Goal: Task Accomplishment & Management: Complete application form

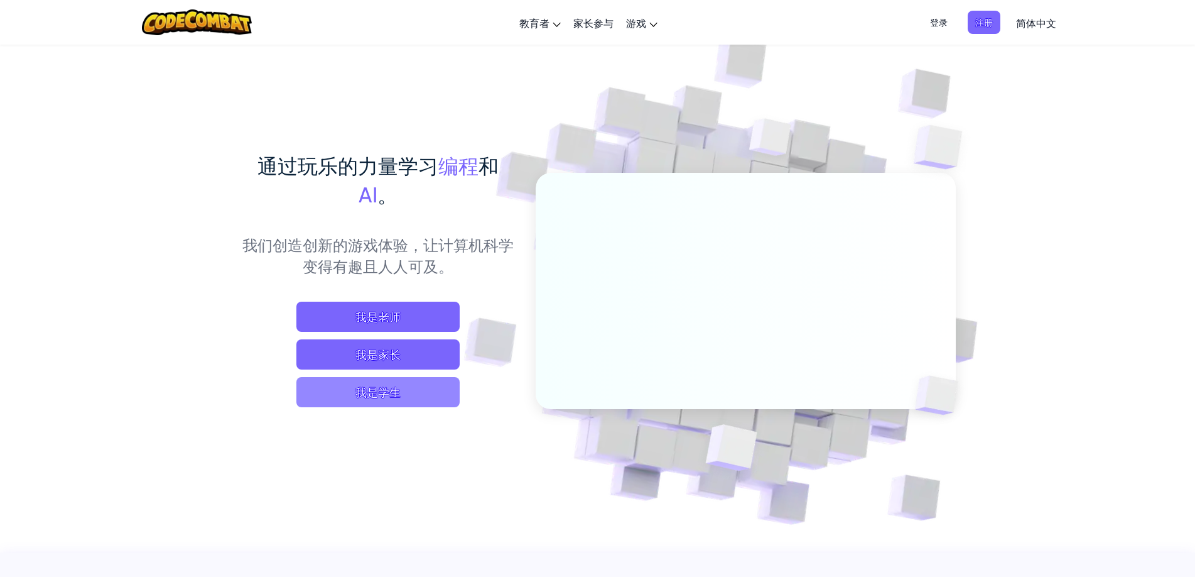
click at [410, 384] on span "我是学生" at bounding box center [377, 392] width 163 height 30
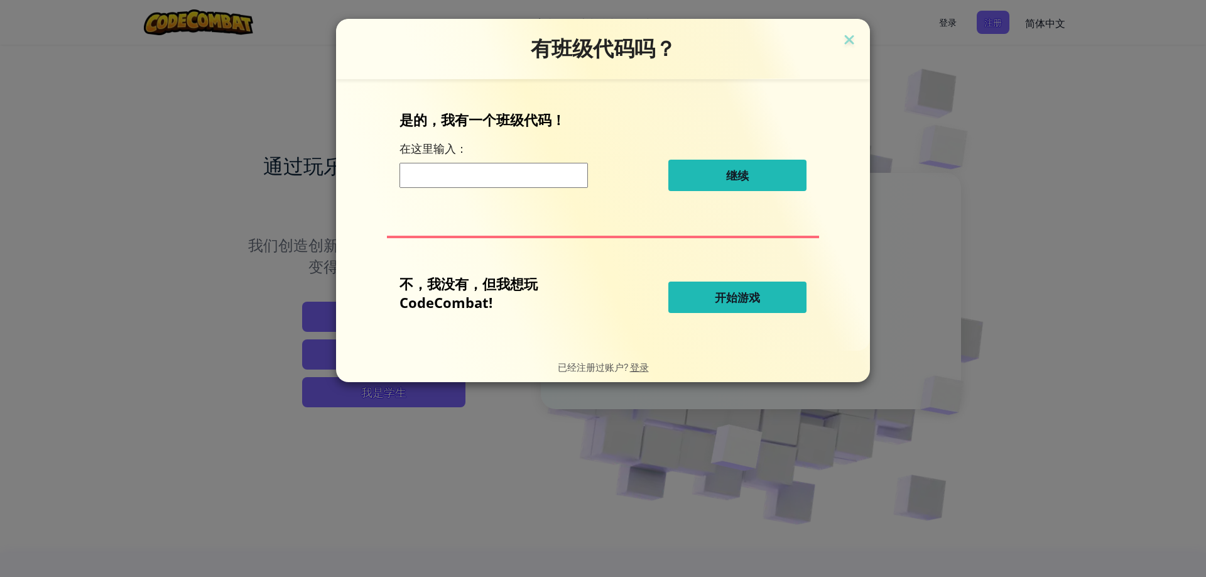
click at [517, 173] on input at bounding box center [494, 175] width 188 height 25
click at [726, 293] on span "开始游戏" at bounding box center [737, 297] width 45 height 15
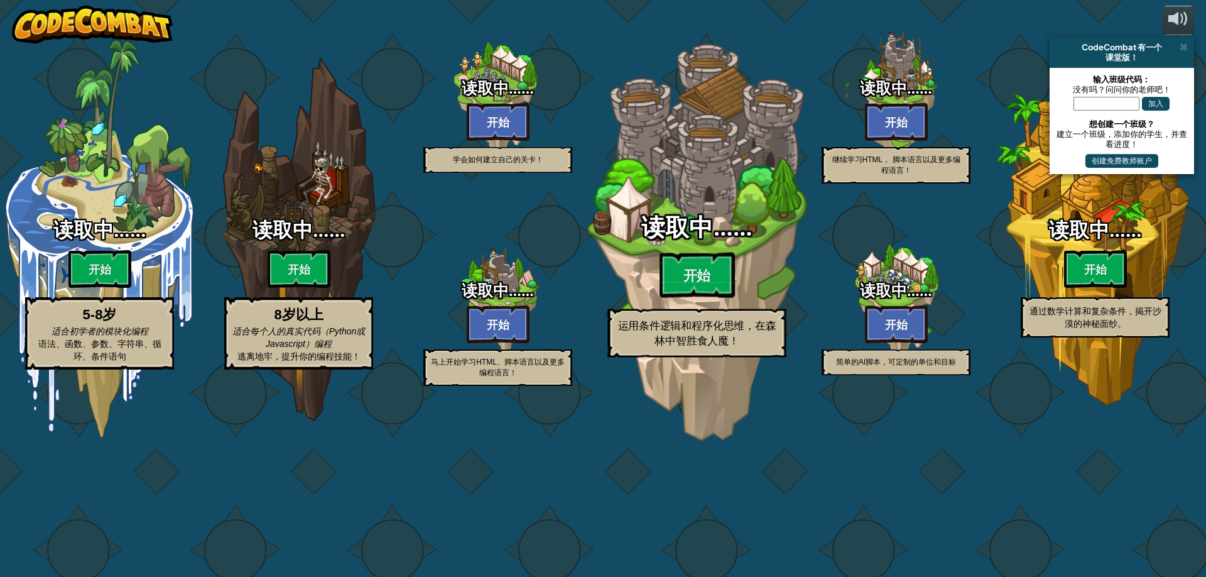
select select "zh-HANS"
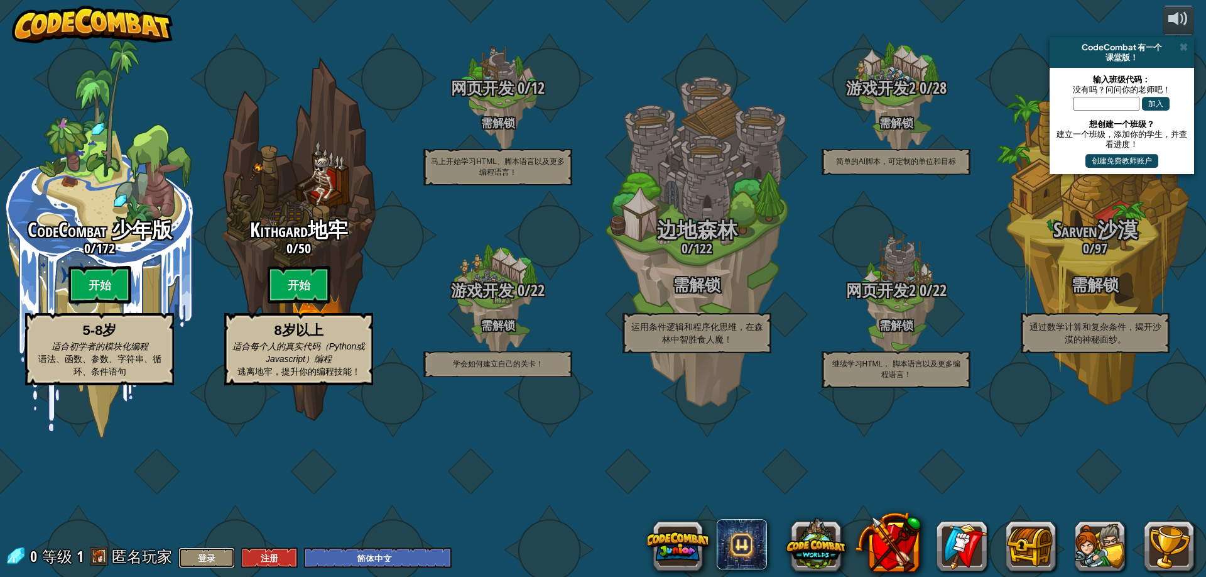
click at [206, 557] on button "登录" at bounding box center [206, 557] width 57 height 21
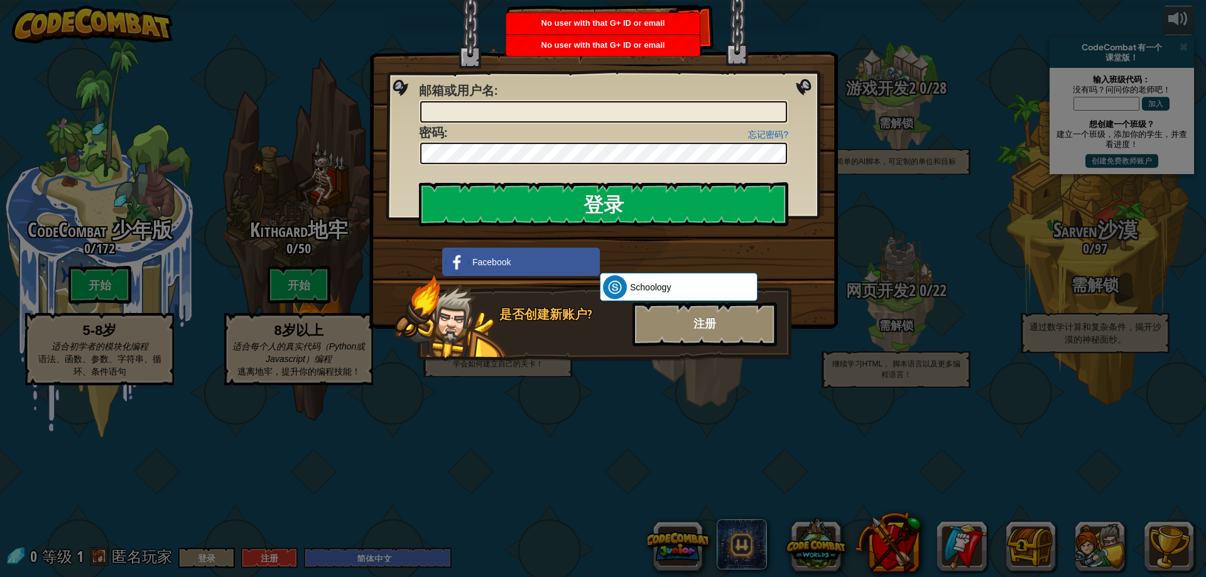
click at [692, 319] on div "注册" at bounding box center [705, 324] width 144 height 44
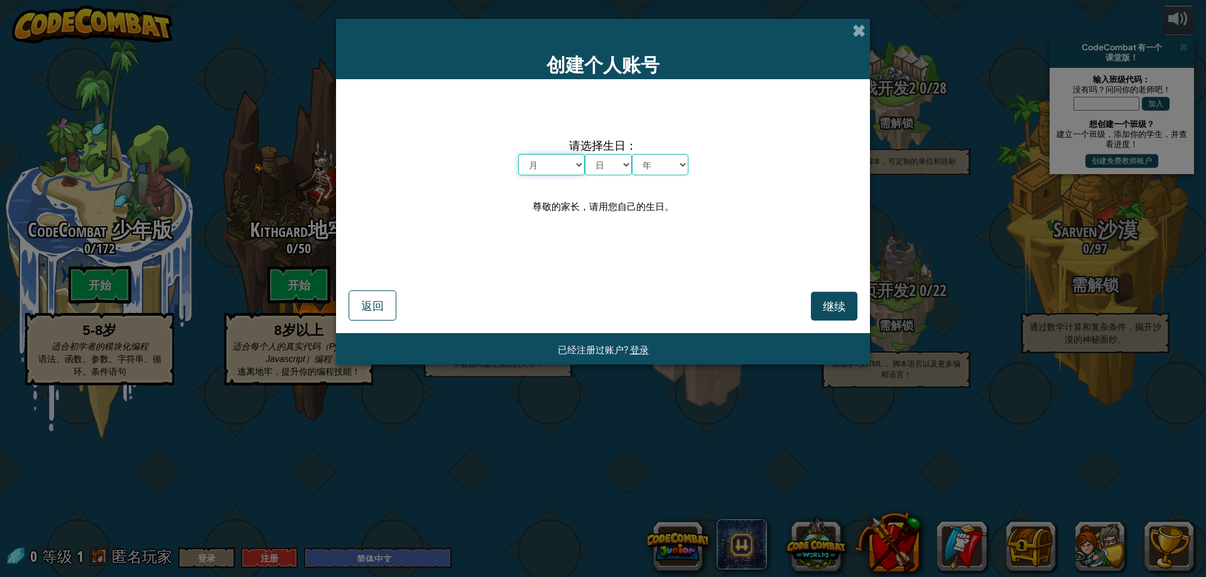
click at [568, 162] on select "月 一月 二月 三月 四月 五月 六月 七月 八月 九月 十月 十一月 十二月" at bounding box center [551, 164] width 67 height 21
select select "5"
click at [518, 154] on select "月 一月 二月 三月 四月 五月 六月 七月 八月 九月 十月 十一月 十二月" at bounding box center [551, 164] width 67 height 21
click at [599, 170] on select "日 1 2 3 4 5 6 7 8 9 10 11 12 13 14 15 16 17 18 19 20 21 22 23 24 25 26 27 28 29…" at bounding box center [608, 164] width 47 height 21
select select "21"
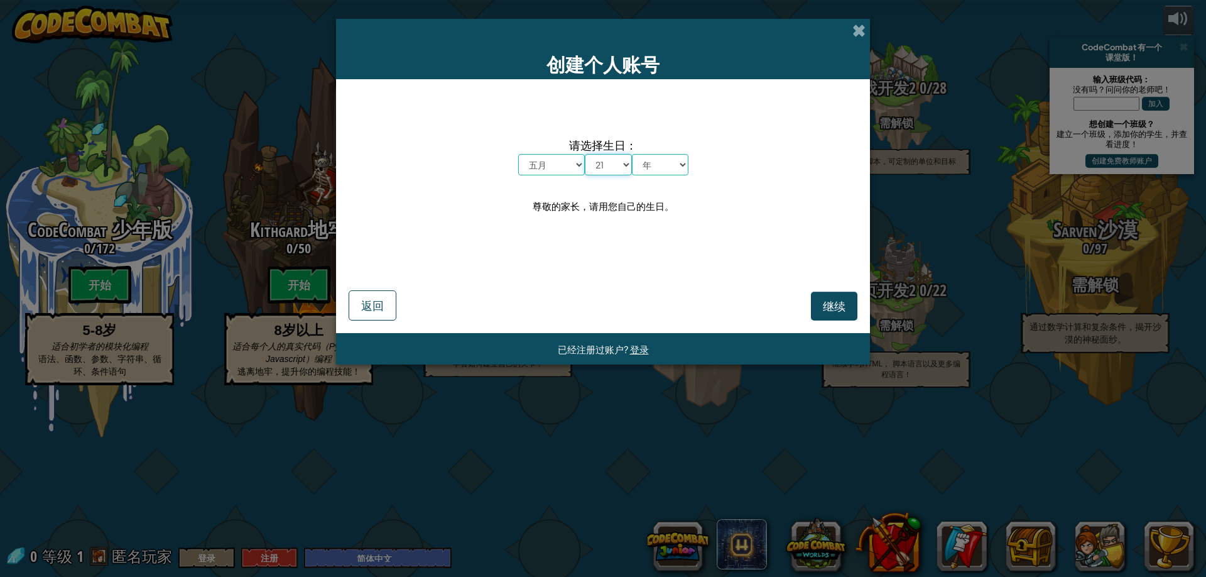
click at [585, 154] on select "日 1 2 3 4 5 6 7 8 9 10 11 12 13 14 15 16 17 18 19 20 21 22 23 24 25 26 27 28 29…" at bounding box center [608, 164] width 47 height 21
click at [670, 164] on select "年 2025 2024 2023 2022 2021 2020 2019 2018 2017 2016 2015 2014 2013 2012 2011 20…" at bounding box center [660, 164] width 57 height 21
select select "2002"
click at [632, 154] on select "年 2025 2024 2023 2022 2021 2020 2019 2018 2017 2016 2015 2014 2013 2012 2011 20…" at bounding box center [660, 164] width 57 height 21
click at [844, 305] on span "继续" at bounding box center [834, 305] width 23 height 14
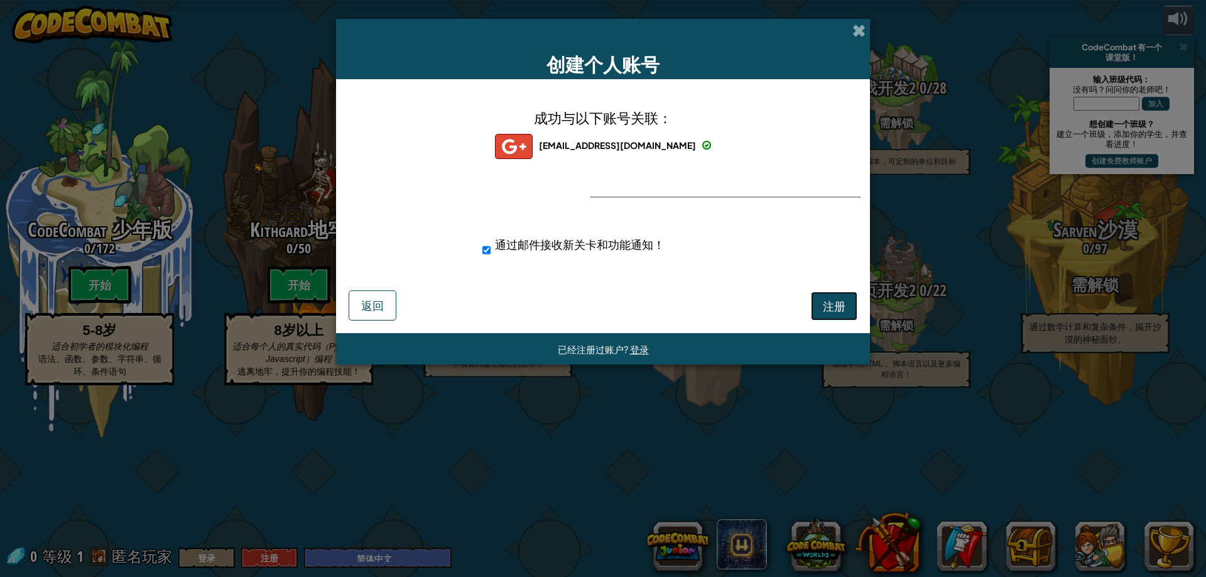
click at [830, 296] on button "注册" at bounding box center [834, 305] width 46 height 29
click at [833, 303] on button "注册" at bounding box center [834, 305] width 46 height 29
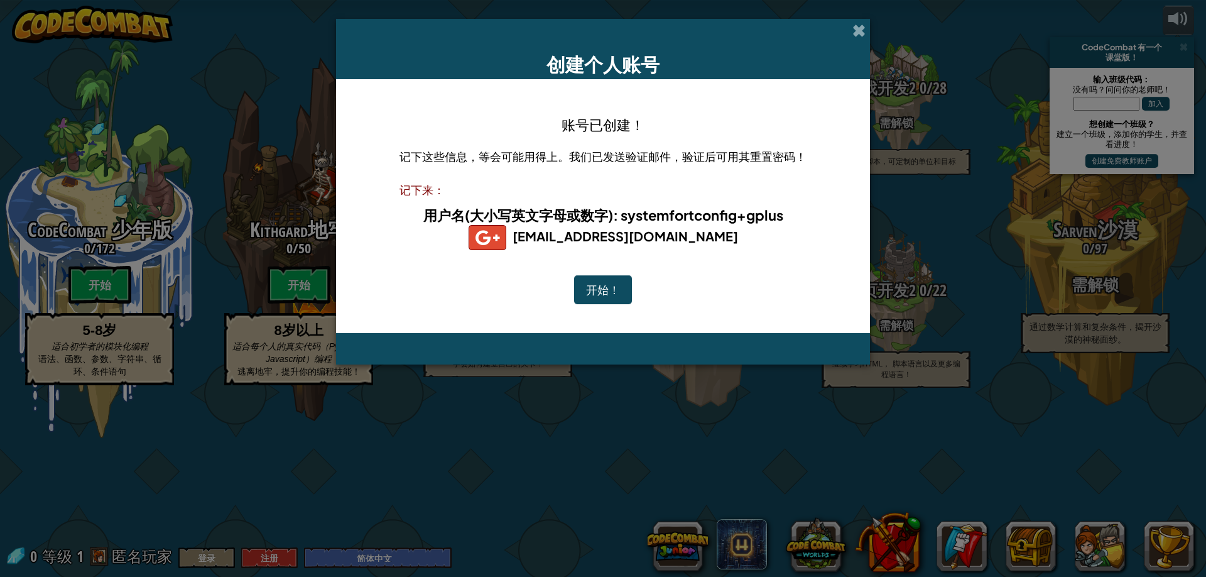
click at [639, 215] on b "用户名(大小写英文字母或数字) : systemfortconfig+gplus" at bounding box center [603, 215] width 360 height 18
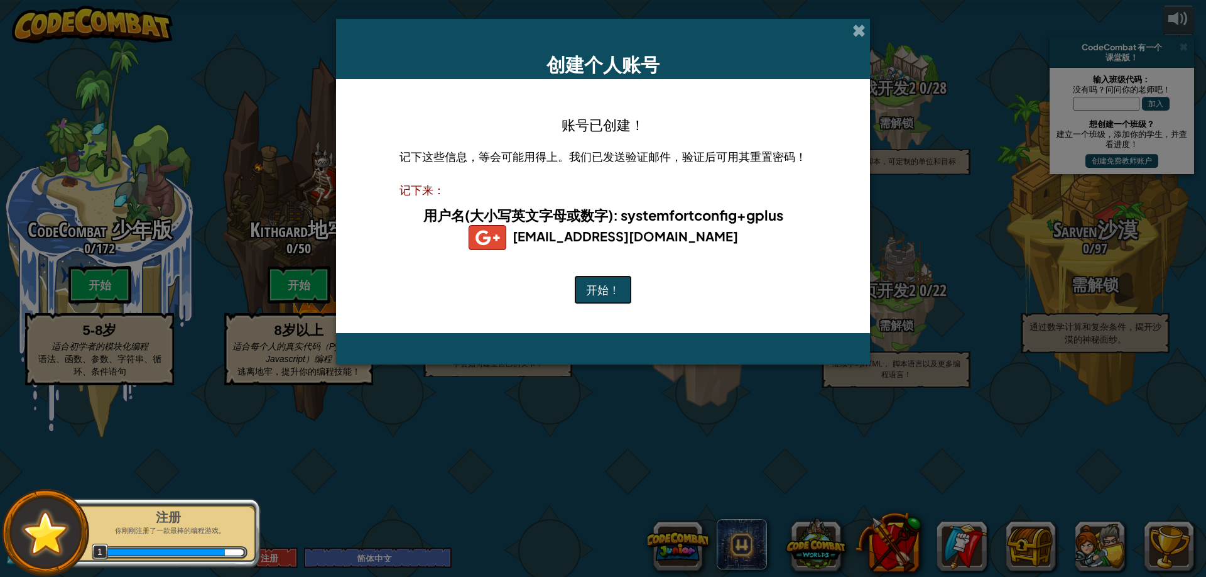
click at [602, 278] on button "开始！" at bounding box center [603, 289] width 58 height 29
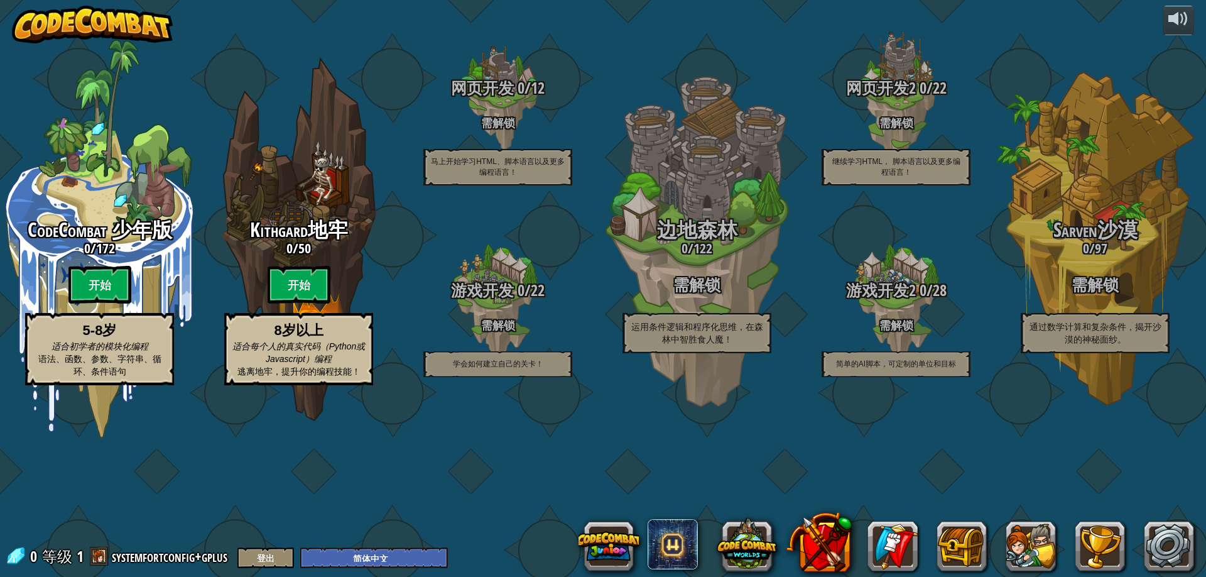
select select "zh-HANS"
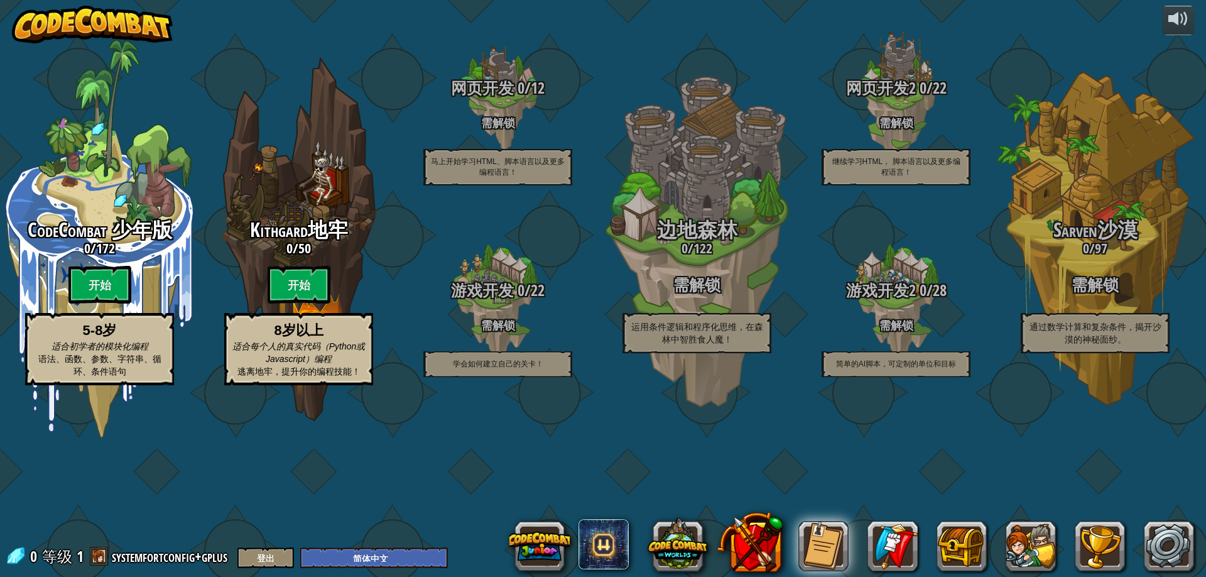
click at [444, 497] on div "CodeCombat 少年版 0 / 172 开始 5-8岁 适合初学者的模块化编程 语法、函数、参数、字符串、循环、条件语句 Kithgard地牢 0 / …" at bounding box center [603, 288] width 1206 height 577
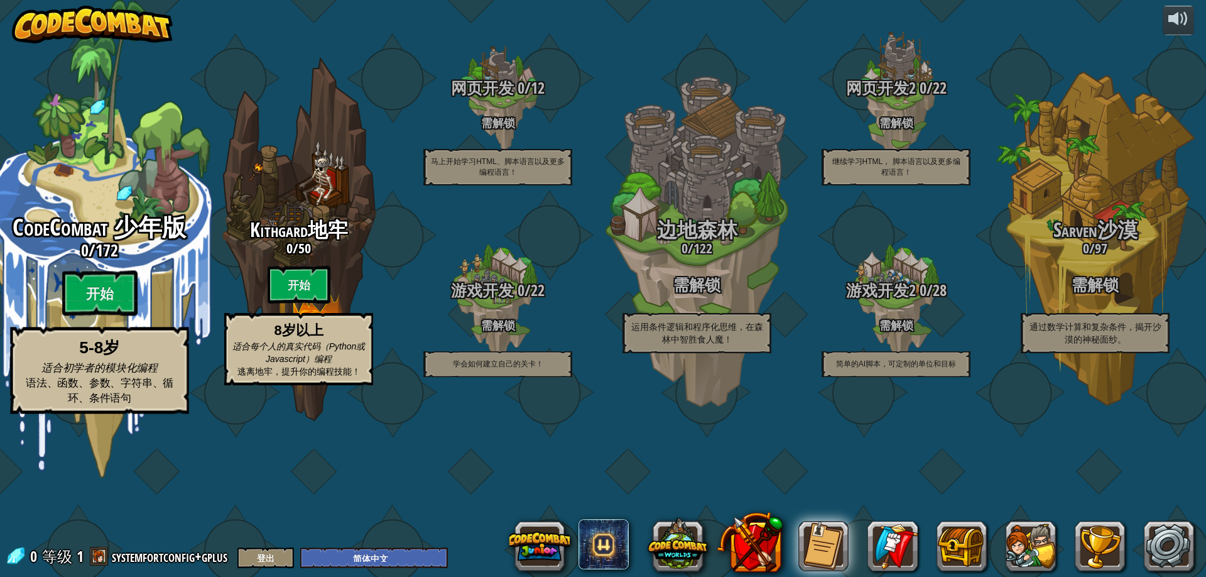
click at [110, 261] on span "172" at bounding box center [106, 250] width 23 height 23
select select "zh-HANS"
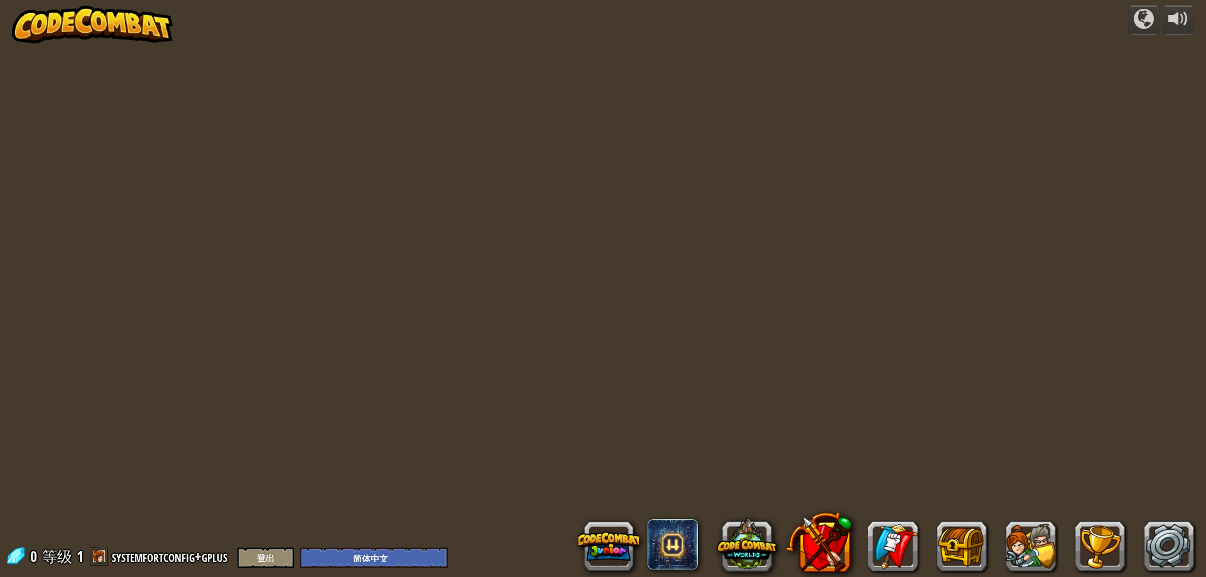
select select "zh-HANS"
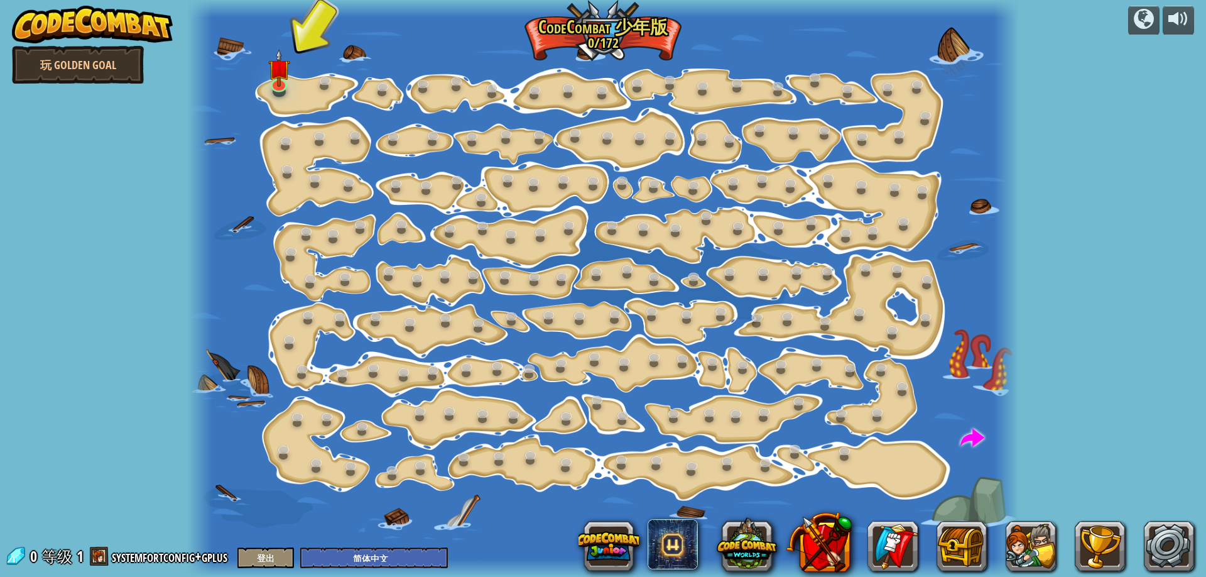
click at [71, 35] on img at bounding box center [92, 25] width 161 height 38
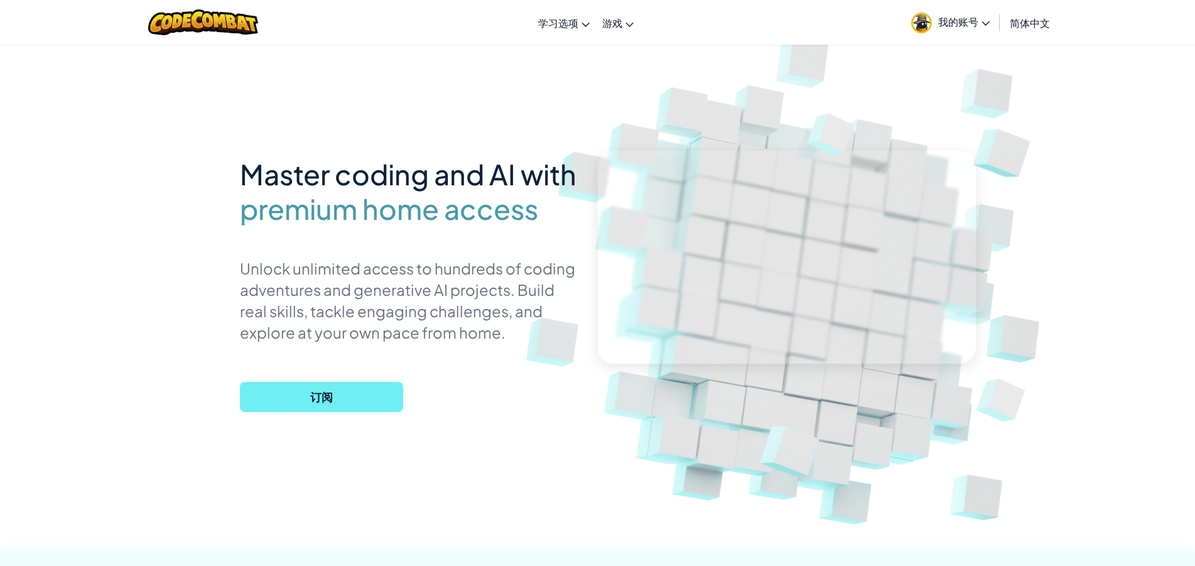
click at [339, 388] on span "订阅" at bounding box center [321, 397] width 163 height 30
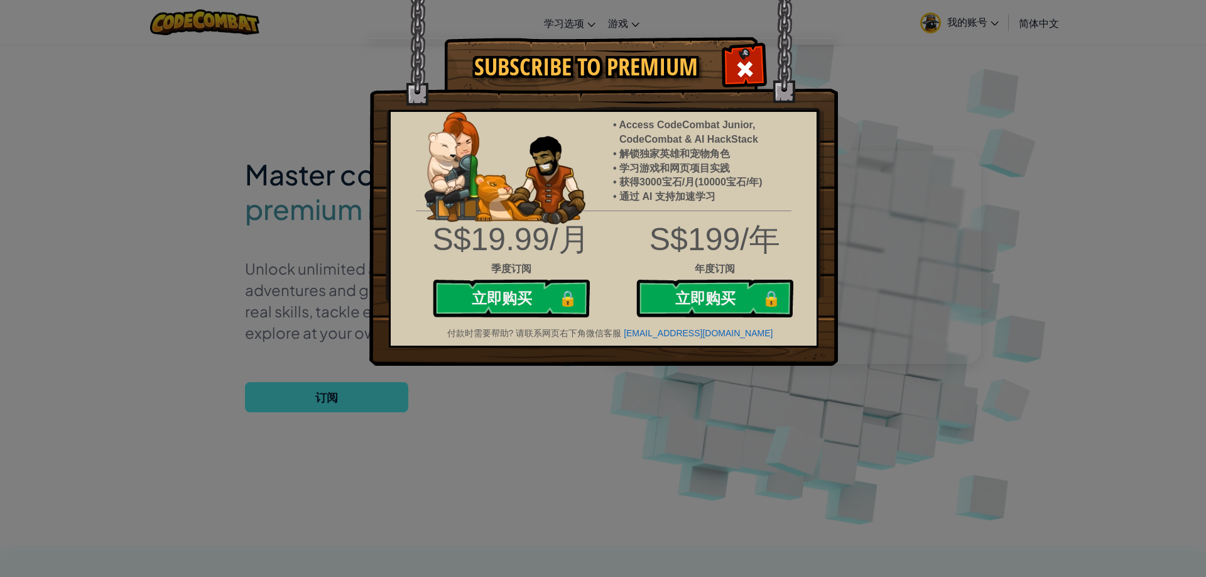
click at [983, 157] on div "Subscribe to Premium Access CodeCombat Junior, CodeCombat & AI HackStack 解锁独家英雄…" at bounding box center [603, 288] width 1206 height 577
click at [748, 61] on span at bounding box center [745, 69] width 20 height 20
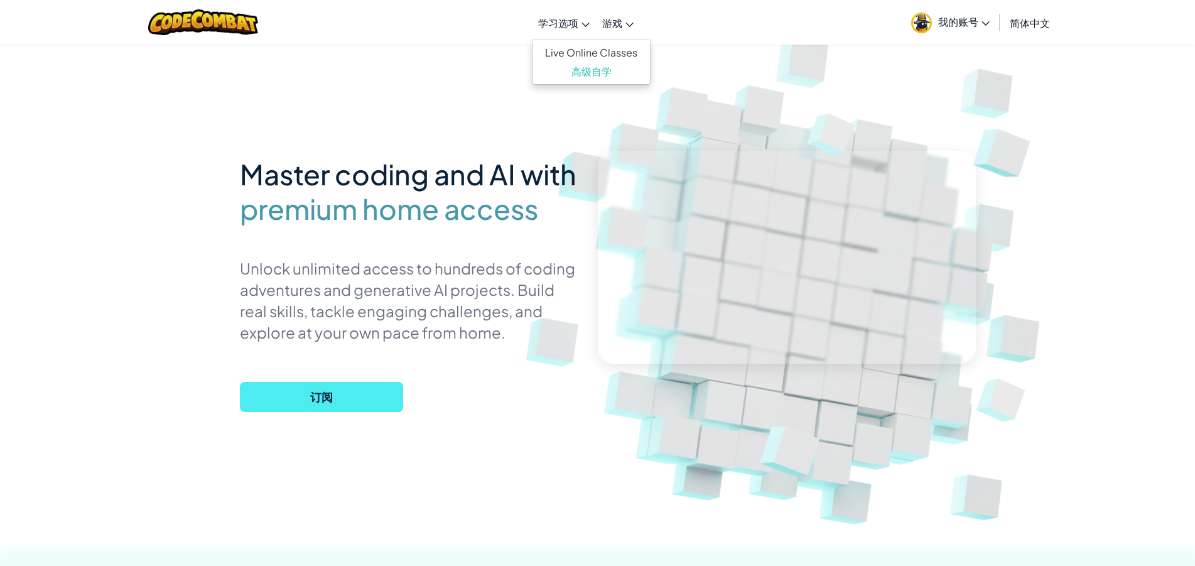
click at [550, 29] on span "学习选项" at bounding box center [558, 22] width 40 height 13
click at [613, 74] on link "高级自学" at bounding box center [591, 71] width 117 height 19
click at [611, 49] on link "Live Online Classes" at bounding box center [591, 52] width 117 height 19
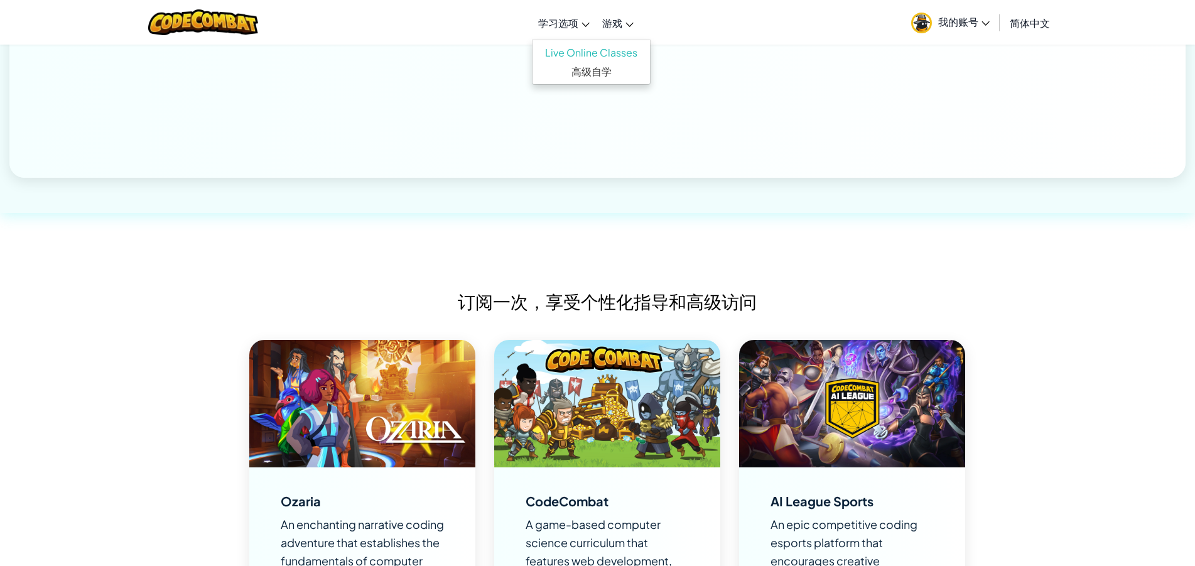
scroll to position [440, 0]
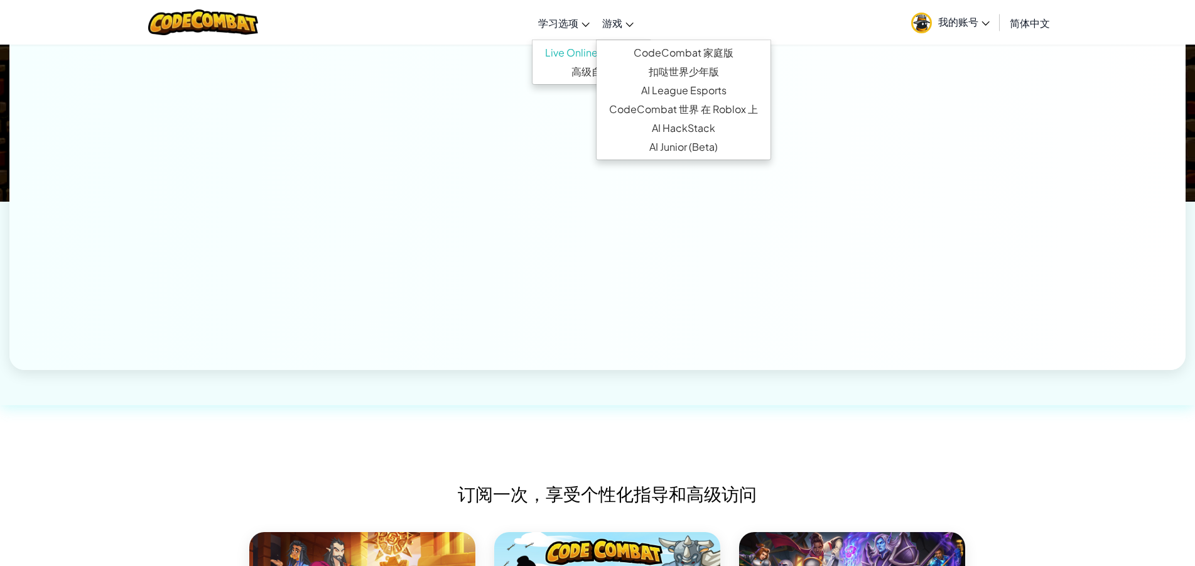
click at [614, 26] on span "游戏" at bounding box center [612, 22] width 20 height 13
click at [962, 21] on span "我的账号" at bounding box center [964, 21] width 52 height 13
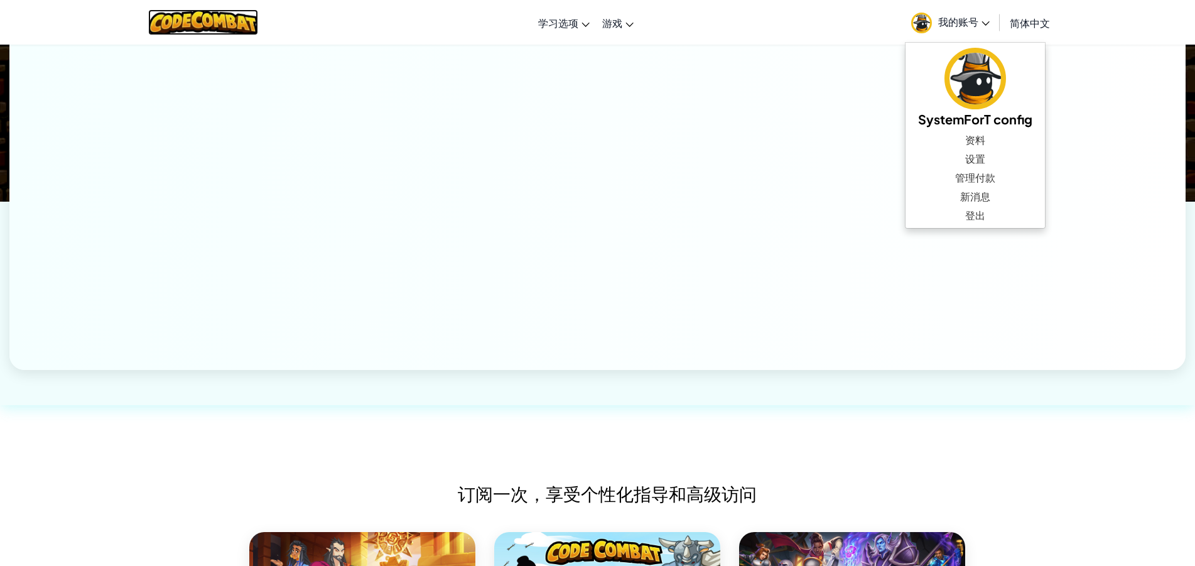
click at [217, 14] on img at bounding box center [203, 22] width 110 height 26
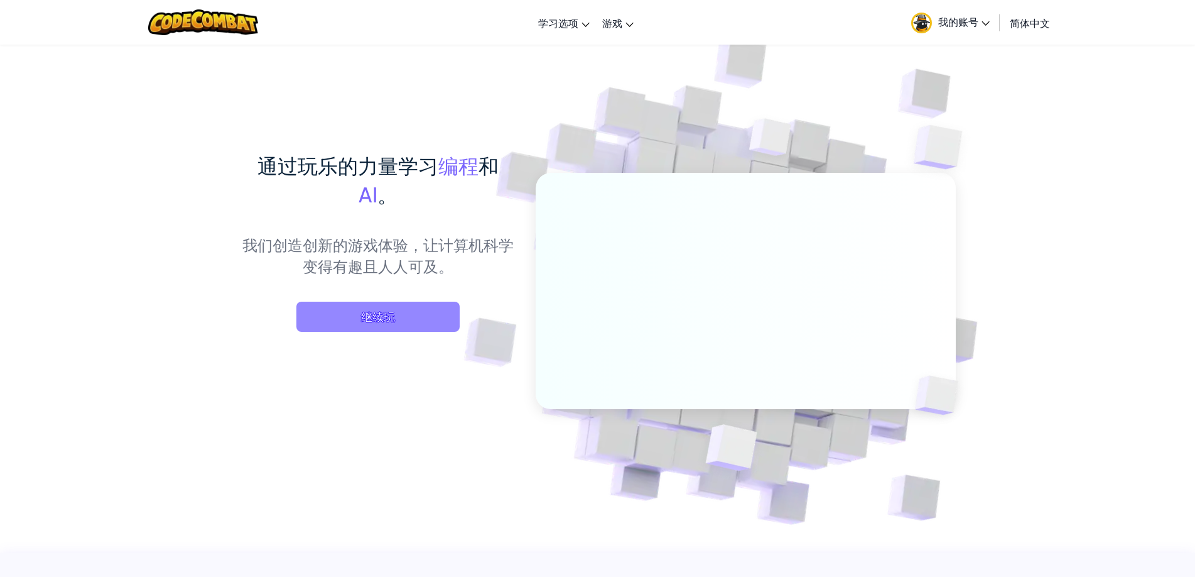
click at [398, 316] on span "继续玩" at bounding box center [377, 317] width 163 height 30
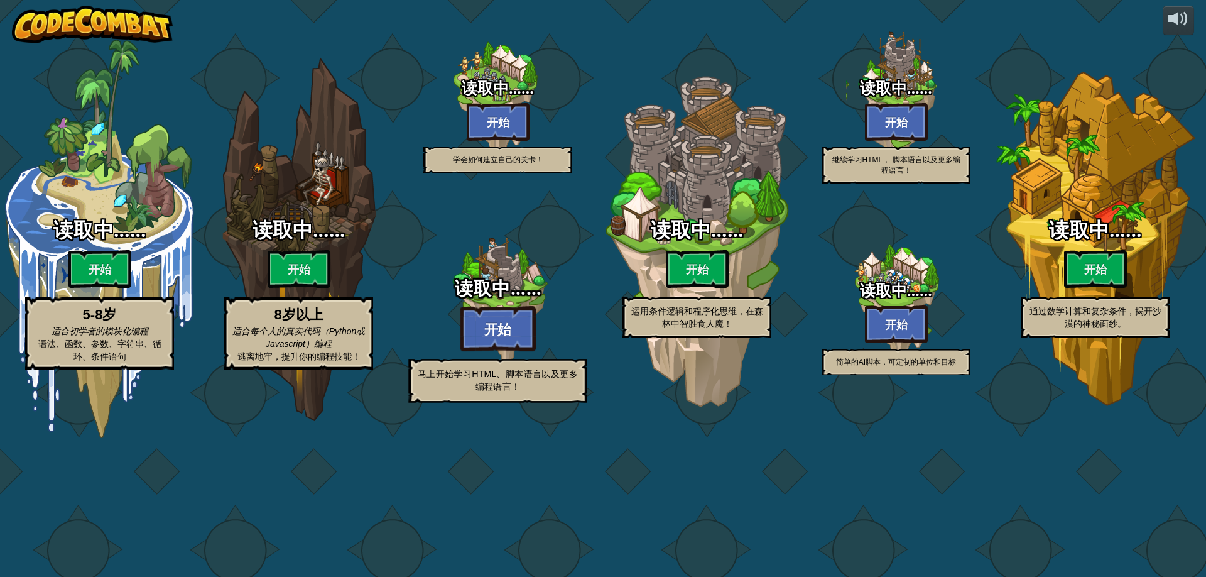
select select "zh-HANS"
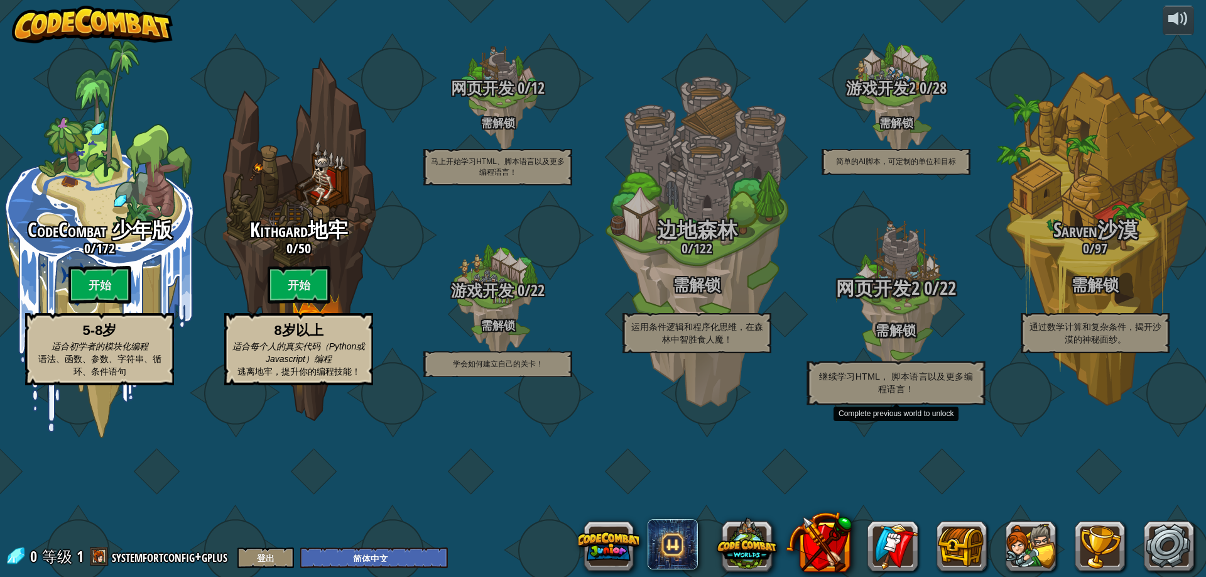
drag, startPoint x: 646, startPoint y: 288, endPoint x: 949, endPoint y: 281, distance: 302.9
click at [949, 281] on div at bounding box center [895, 301] width 119 height 239
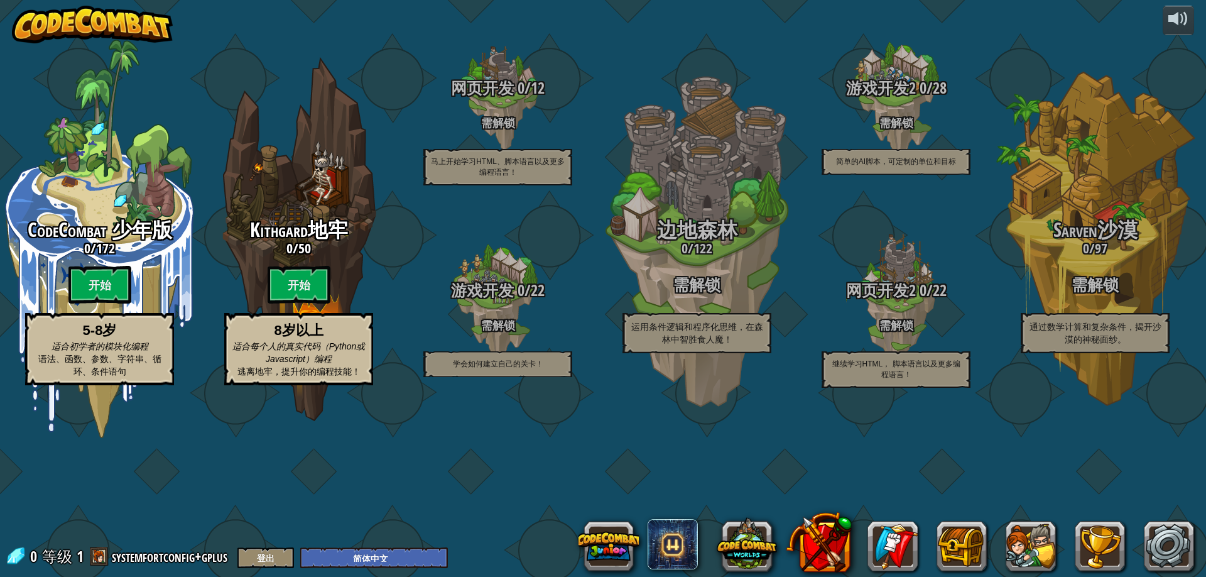
click at [448, 517] on div "CodeCombat 少年版 0 / 172 开始 5-8岁 适合初学者的模块化编程 语法、函数、参数、字符串、循环、条件语句 Kithgard地牢 0 / …" at bounding box center [603, 288] width 1206 height 577
